Goal: Task Accomplishment & Management: Use online tool/utility

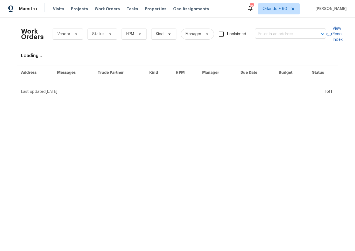
click at [287, 35] on input "text" at bounding box center [282, 34] width 55 height 9
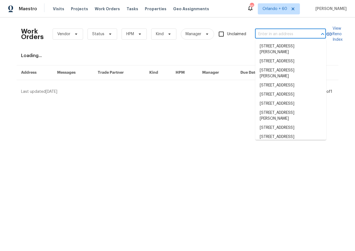
paste input "[STREET_ADDRESS]"
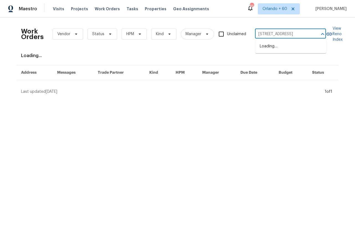
type input "[STREET_ADDRESS]"
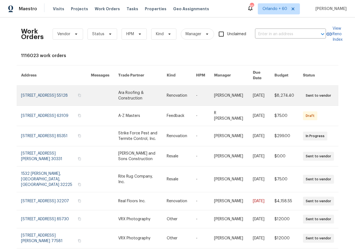
click at [136, 91] on link at bounding box center [142, 96] width 49 height 20
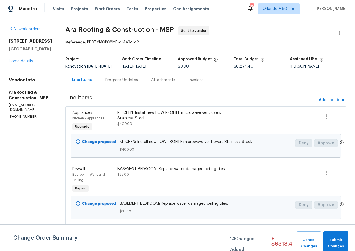
click at [104, 5] on div "Visits Projects Work Orders Tasks Properties Geo Assignments" at bounding box center [134, 8] width 163 height 11
click at [103, 11] on span "Work Orders" at bounding box center [107, 9] width 25 height 6
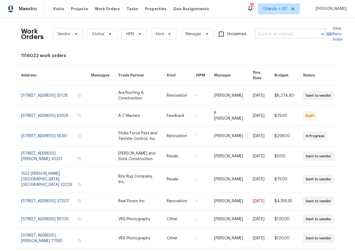
click at [272, 33] on input "text" at bounding box center [282, 34] width 55 height 9
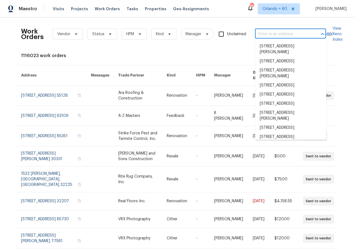
paste input "[STREET_ADDRESS]"
type input "[STREET_ADDRESS]"
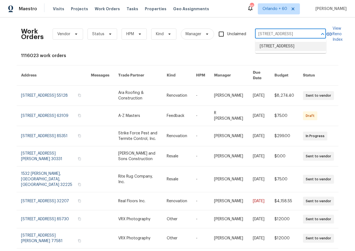
click at [287, 51] on li "[STREET_ADDRESS]" at bounding box center [291, 46] width 71 height 9
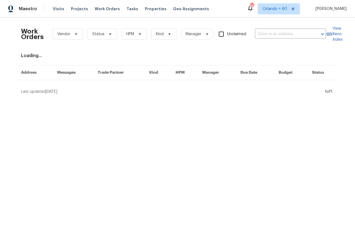
type input "[STREET_ADDRESS]"
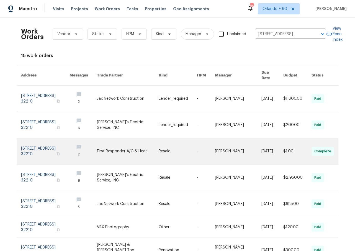
click at [120, 147] on link at bounding box center [128, 151] width 62 height 26
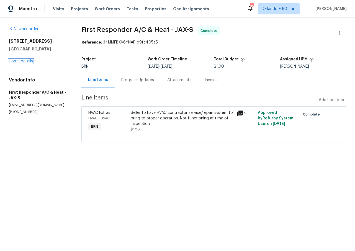
click at [30, 60] on link "Home details" at bounding box center [21, 61] width 24 height 4
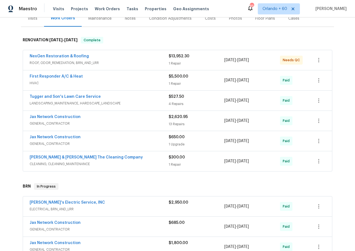
scroll to position [82, 0]
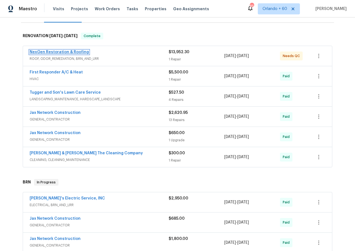
click at [58, 50] on link "NexGen Restoration & Roofing" at bounding box center [59, 52] width 59 height 4
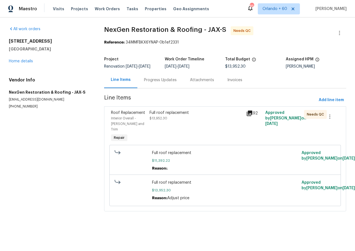
click at [246, 80] on div "Invoices" at bounding box center [235, 80] width 28 height 16
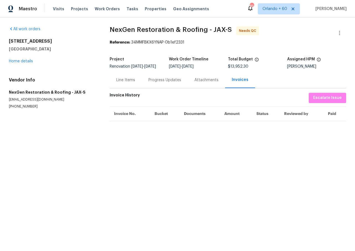
click at [172, 83] on div "Progress Updates" at bounding box center [165, 80] width 33 height 6
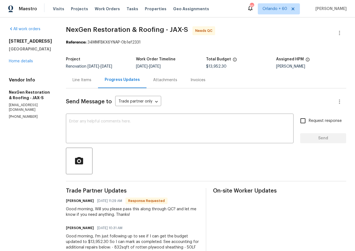
click at [75, 80] on div "Line Items" at bounding box center [82, 80] width 19 height 6
